Goal: Task Accomplishment & Management: Manage account settings

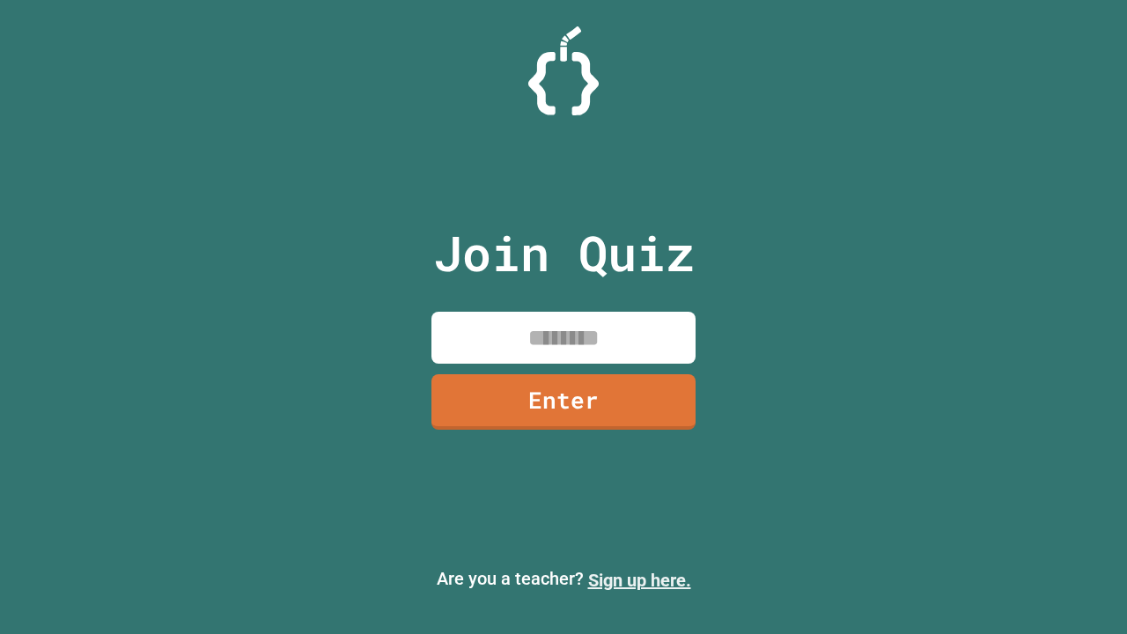
click at [639, 580] on link "Sign up here." at bounding box center [639, 580] width 103 height 21
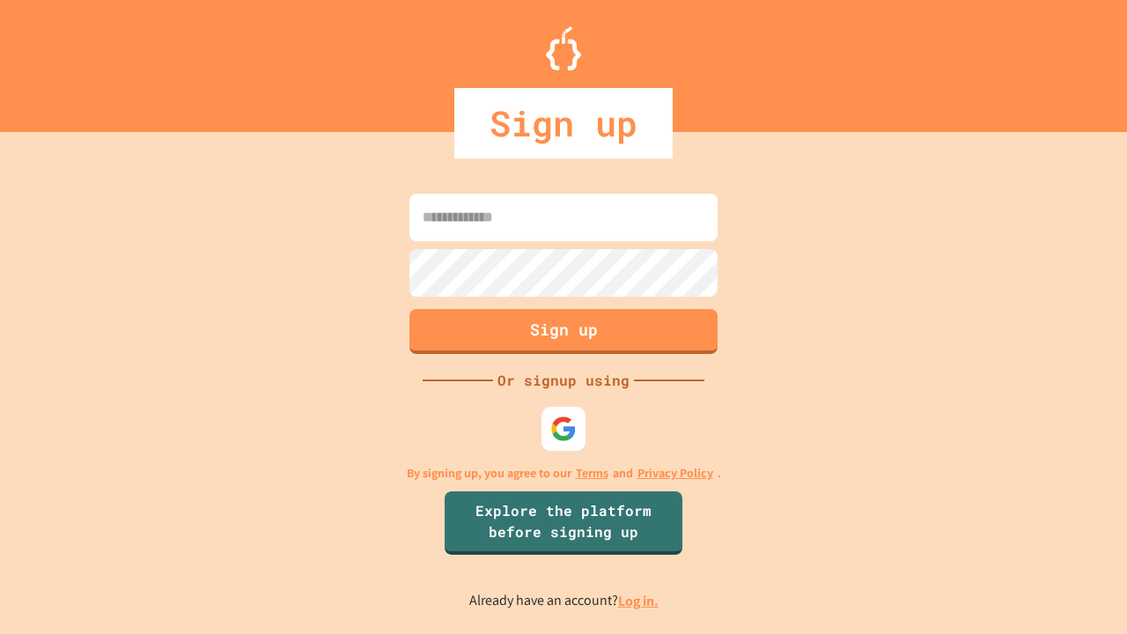
click at [639, 601] on link "Log in." at bounding box center [638, 601] width 41 height 18
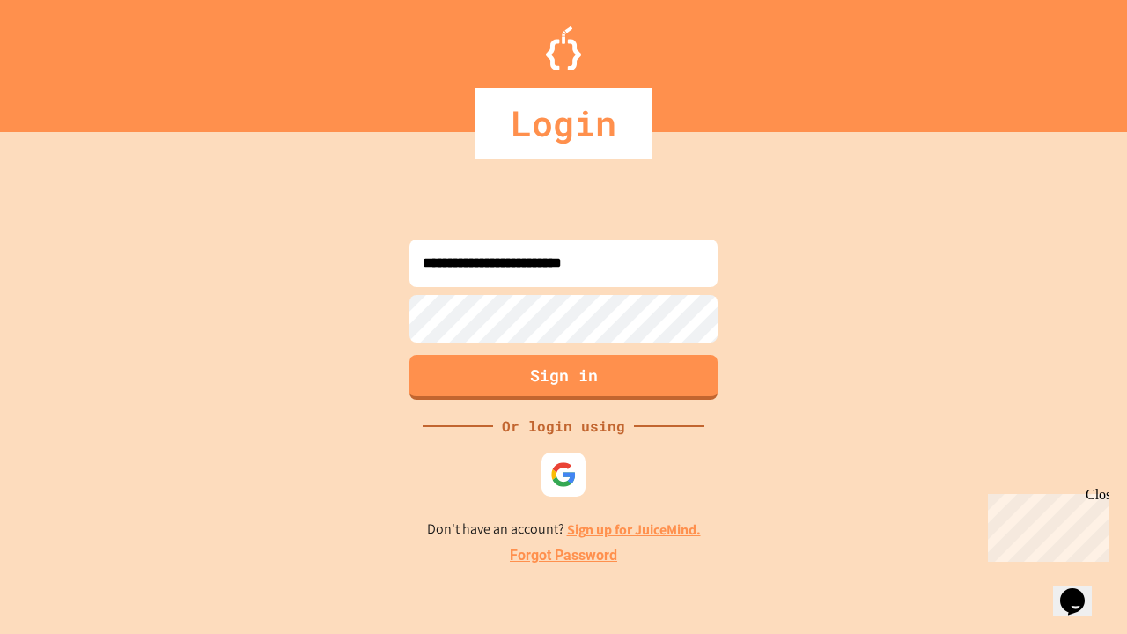
type input "**********"
